Goal: Navigation & Orientation: Find specific page/section

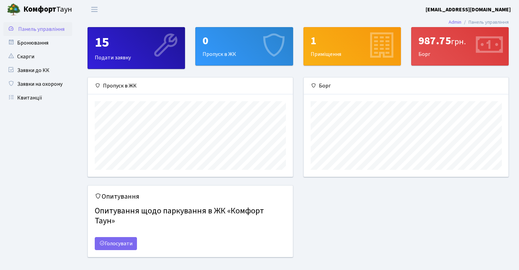
scroll to position [99, 205]
click at [122, 237] on link "Голосувати" at bounding box center [116, 243] width 42 height 13
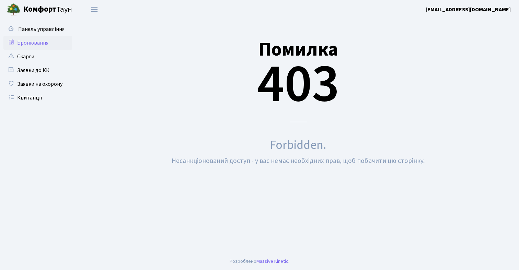
click at [49, 46] on link "Бронювання" at bounding box center [37, 43] width 69 height 14
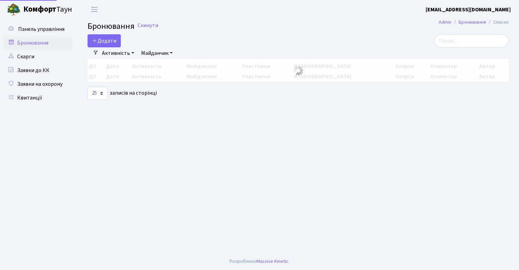
select select "25"
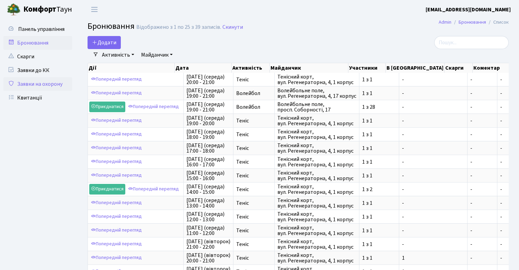
click at [36, 84] on link "Заявки на охорону" at bounding box center [37, 84] width 69 height 14
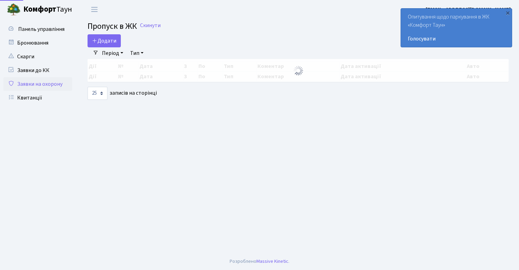
select select "25"
